Goal: Task Accomplishment & Management: Complete application form

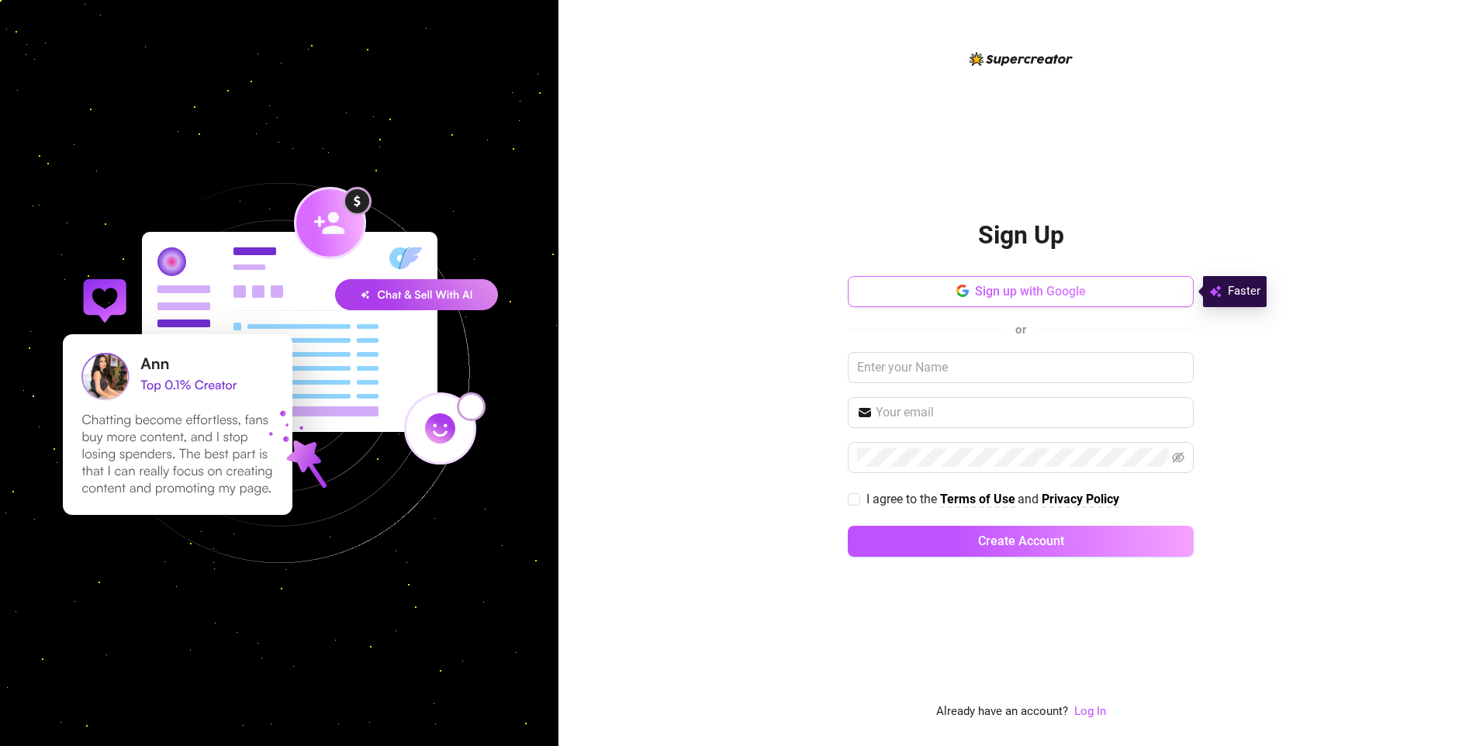
click at [984, 282] on button "Sign up with Google" at bounding box center [1021, 291] width 346 height 31
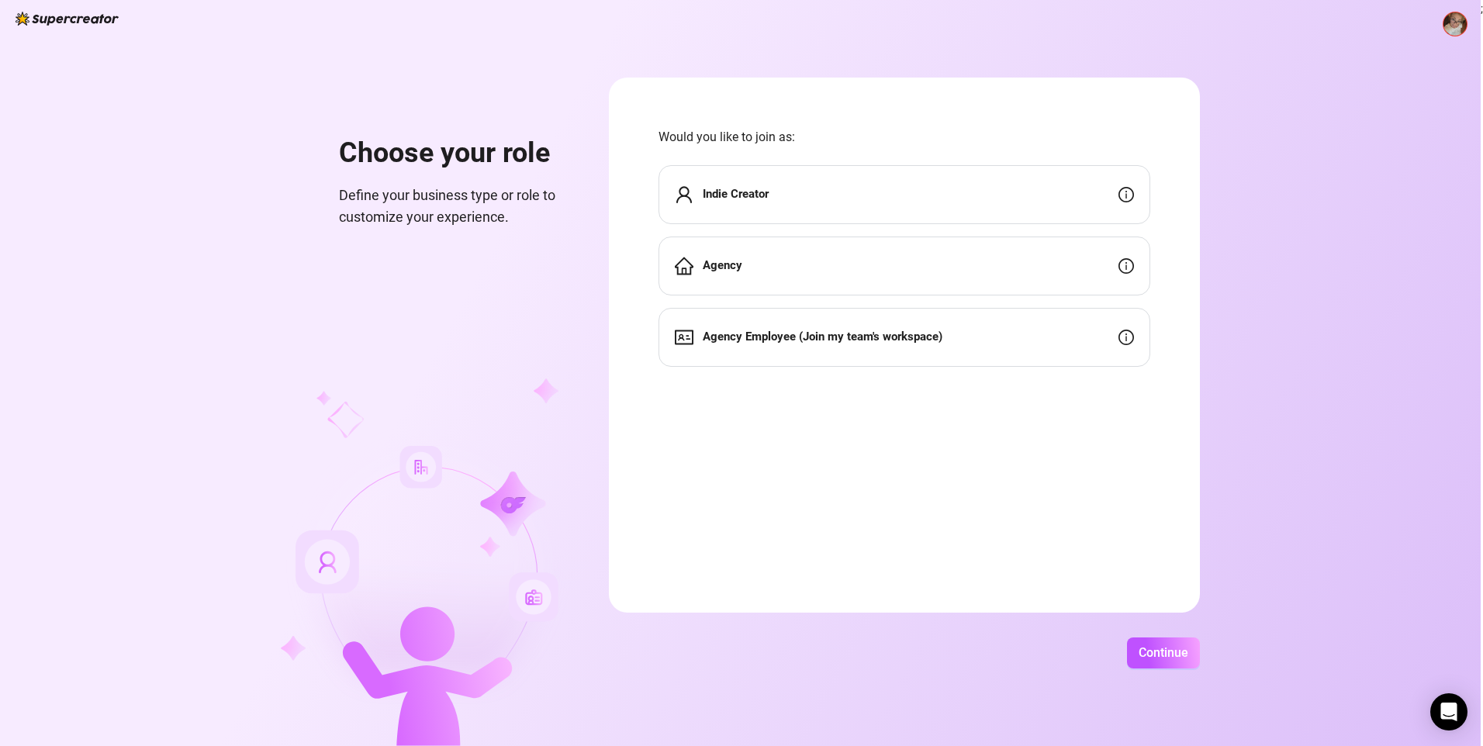
click at [763, 193] on strong "Indie Creator" at bounding box center [736, 194] width 66 height 14
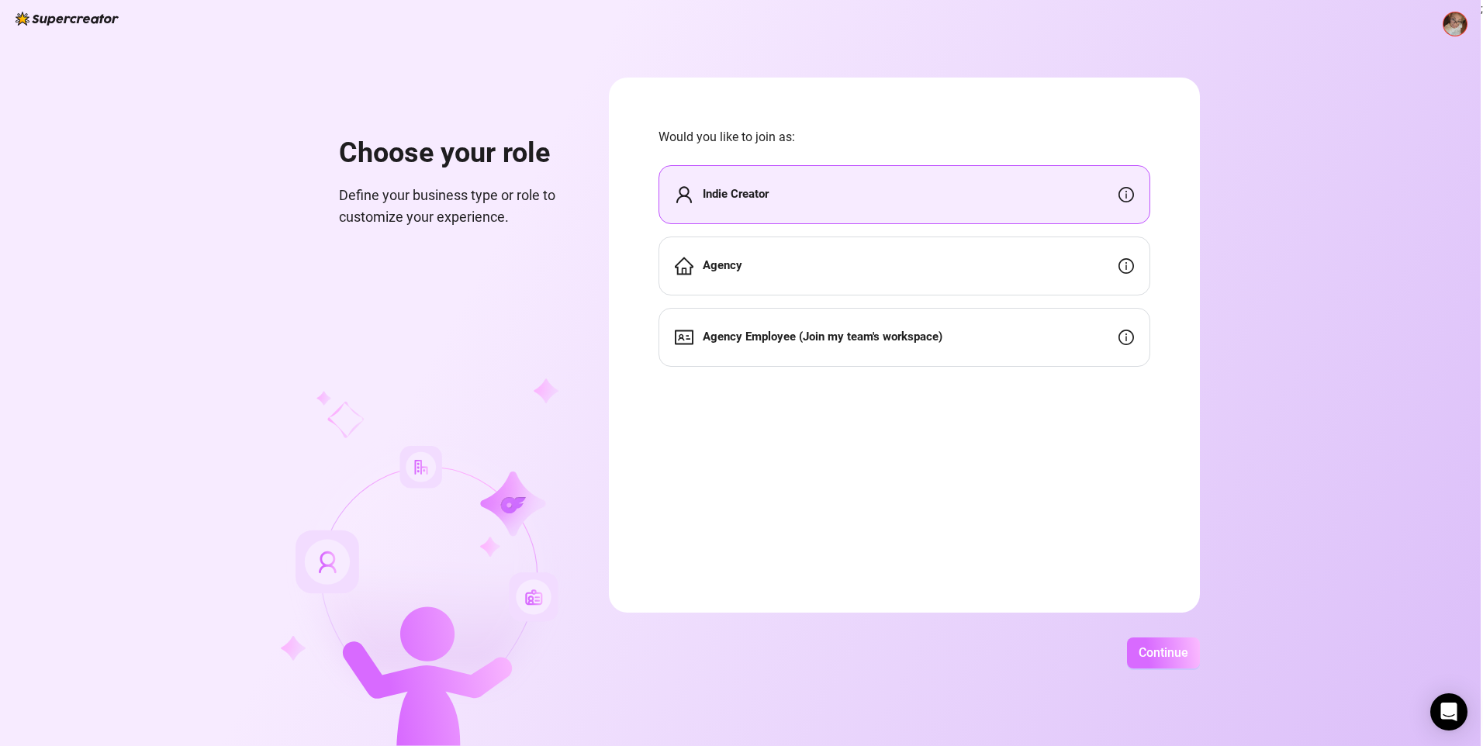
click at [1146, 644] on button "Continue" at bounding box center [1163, 652] width 73 height 31
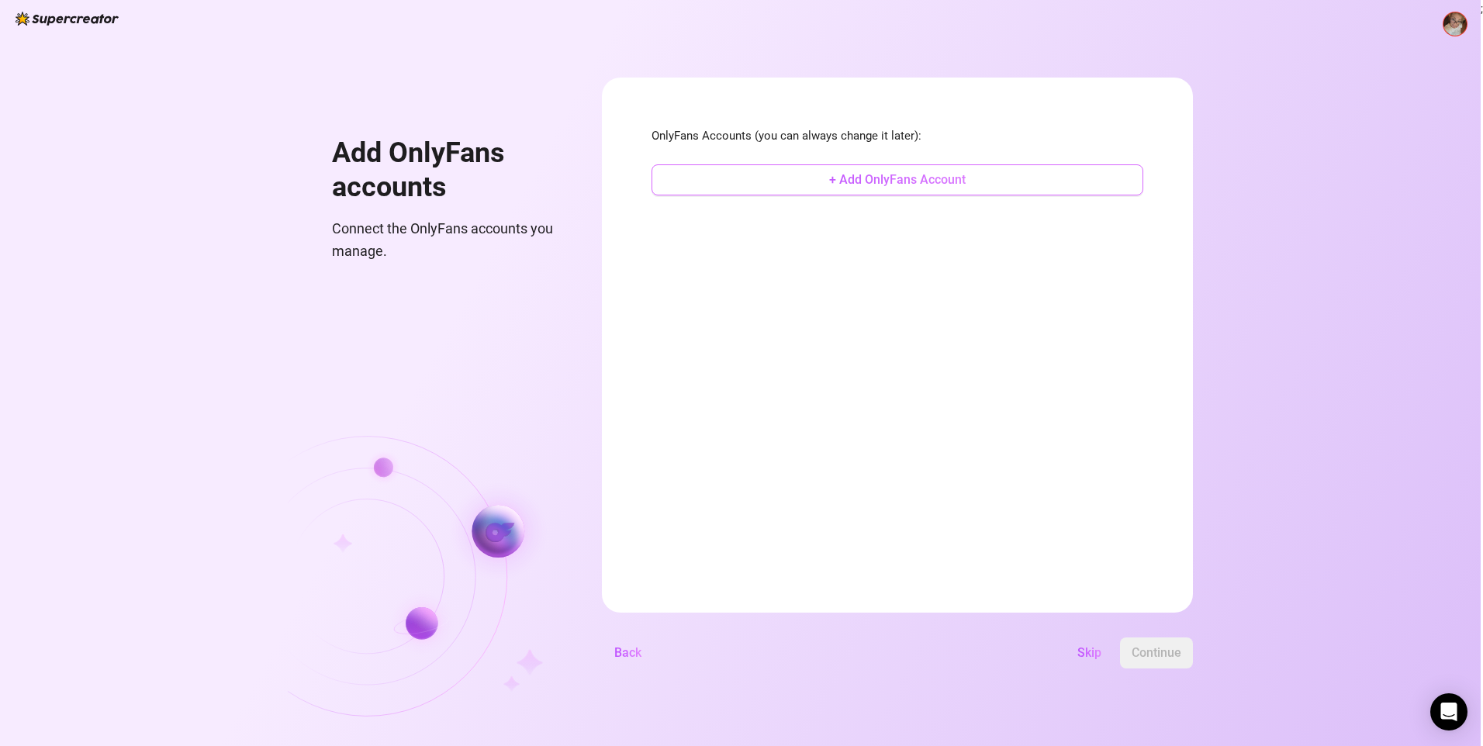
click at [910, 177] on span "+ Add OnlyFans Account" at bounding box center [897, 179] width 136 height 15
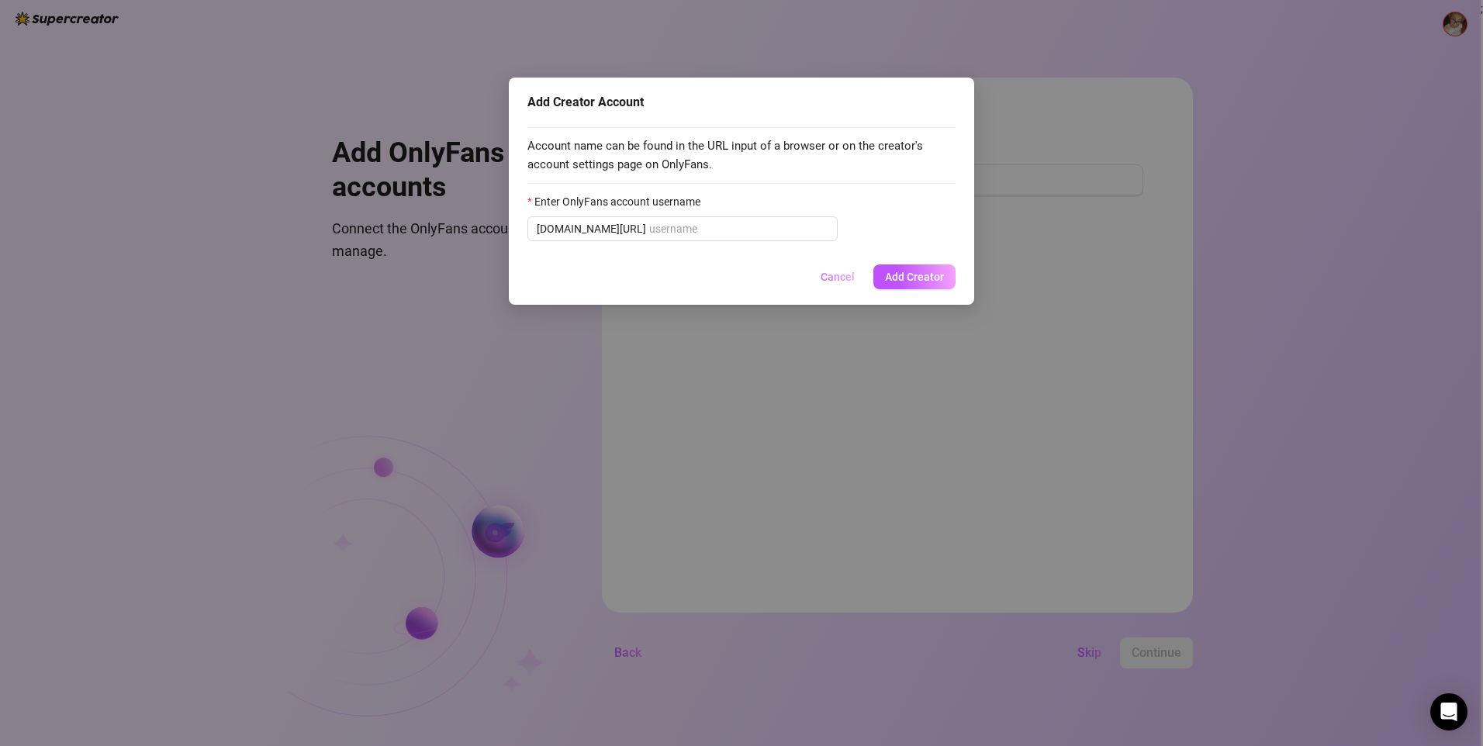
click at [848, 276] on span "Cancel" at bounding box center [837, 277] width 34 height 12
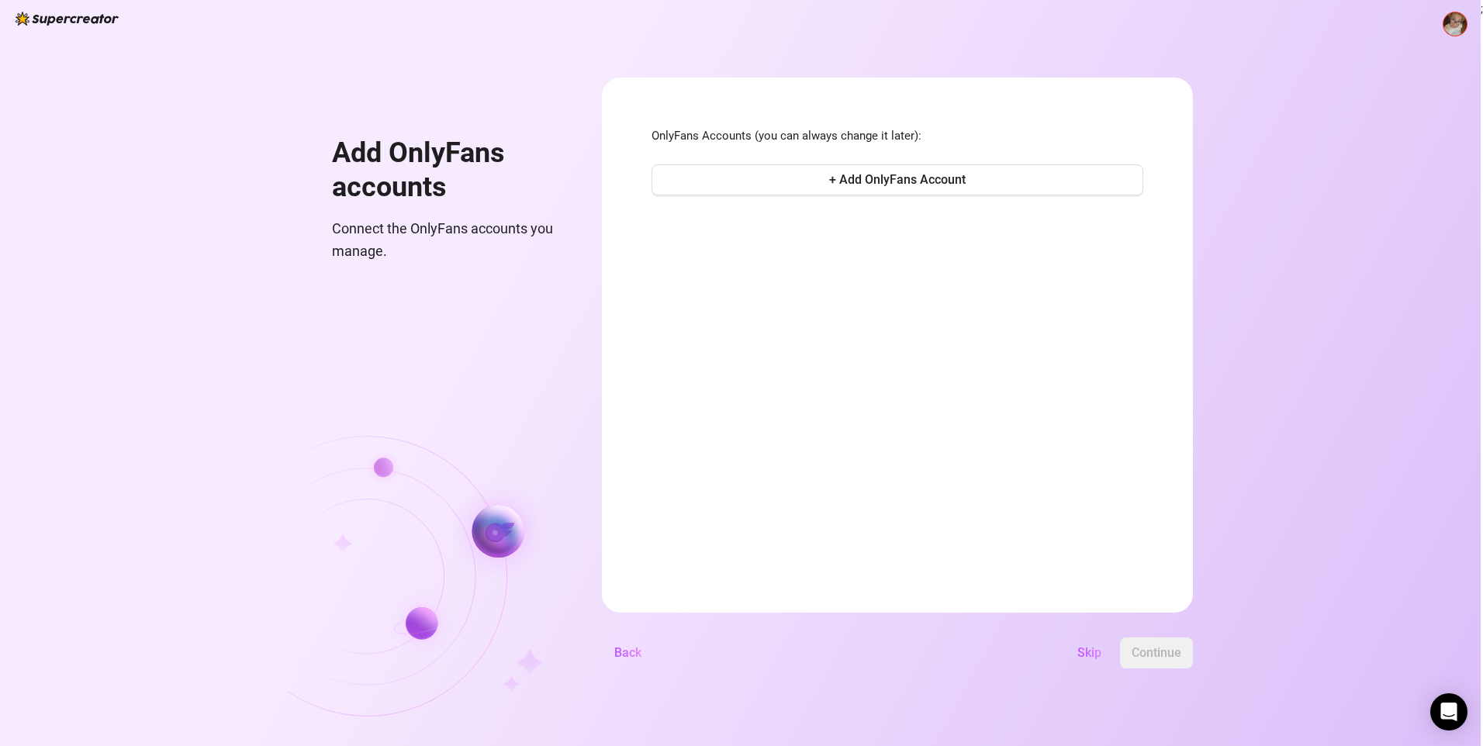
click at [1083, 661] on button "Skip" at bounding box center [1089, 652] width 49 height 31
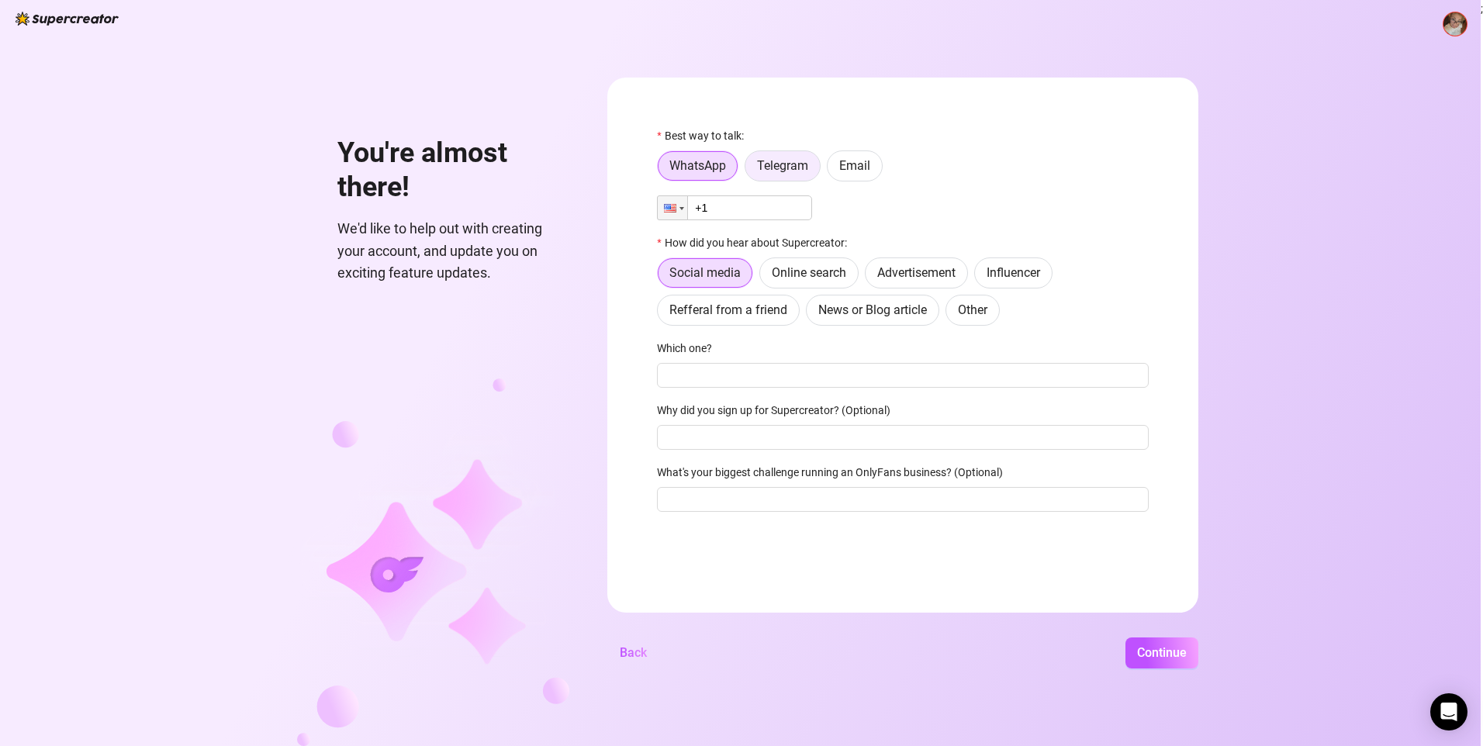
click at [783, 166] on span "Telegram" at bounding box center [782, 165] width 51 height 15
click at [749, 170] on input "Telegram" at bounding box center [749, 170] width 0 height 0
click at [725, 160] on span "WhatsApp" at bounding box center [697, 165] width 57 height 15
click at [661, 170] on input "WhatsApp" at bounding box center [661, 170] width 0 height 0
